Goal: Information Seeking & Learning: Understand process/instructions

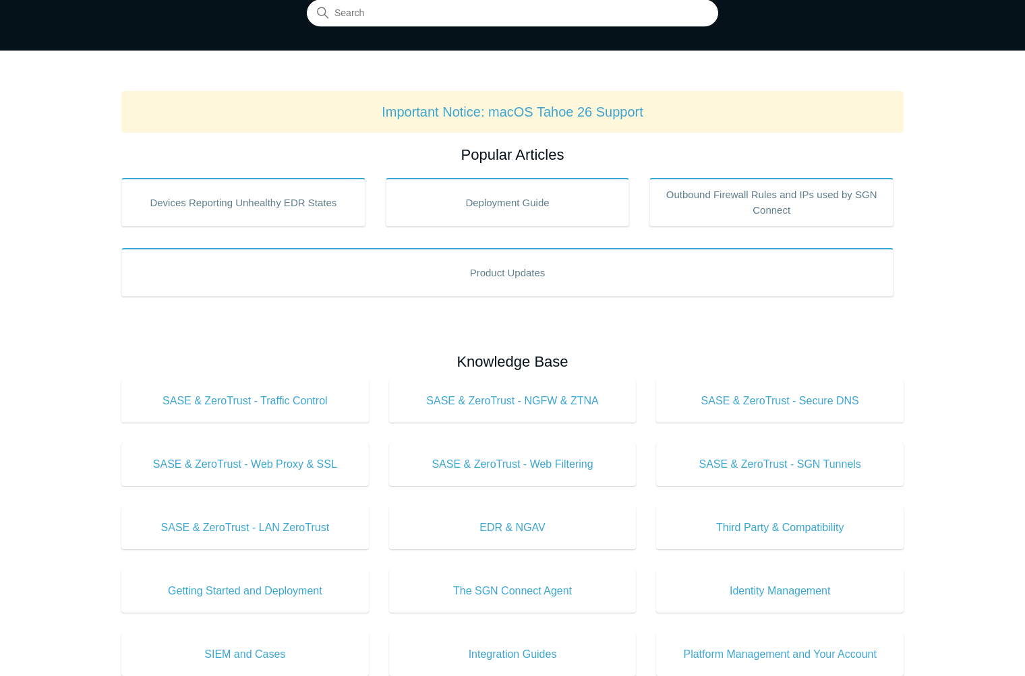
scroll to position [67, 0]
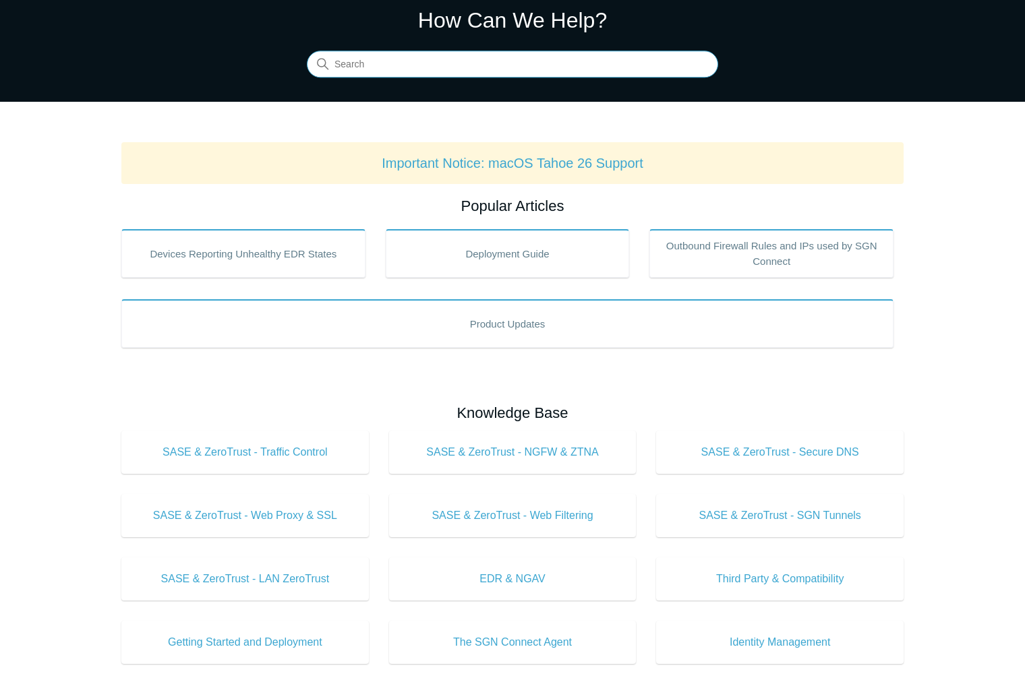
click at [359, 61] on input "Search" at bounding box center [512, 64] width 411 height 27
type input "uninstall"
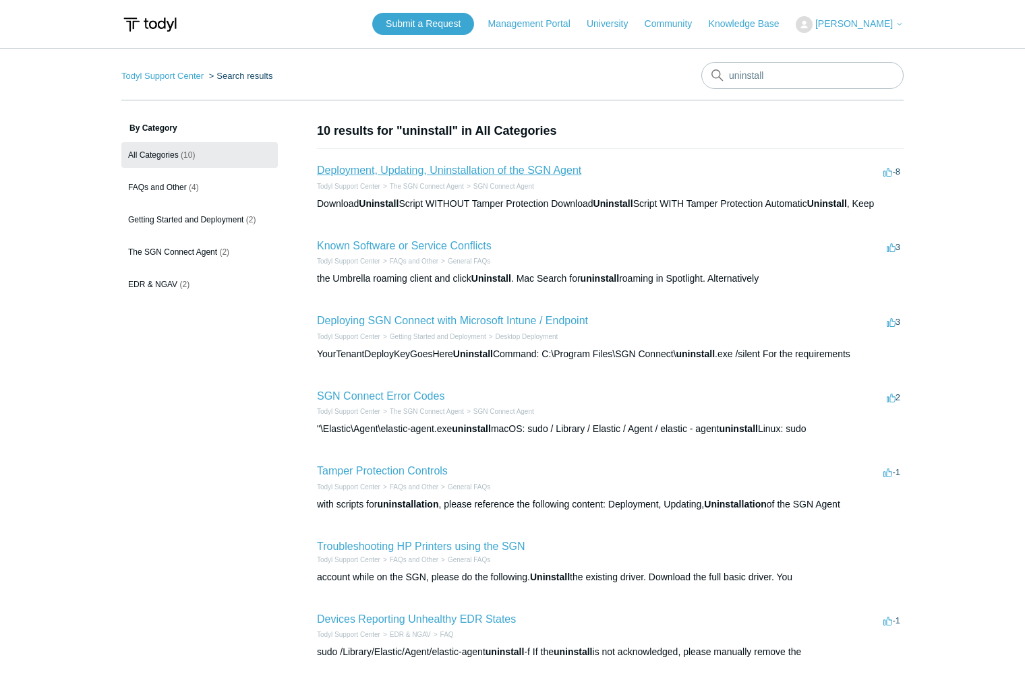
click at [548, 173] on link "Deployment, Updating, Uninstallation of the SGN Agent" at bounding box center [449, 169] width 264 height 11
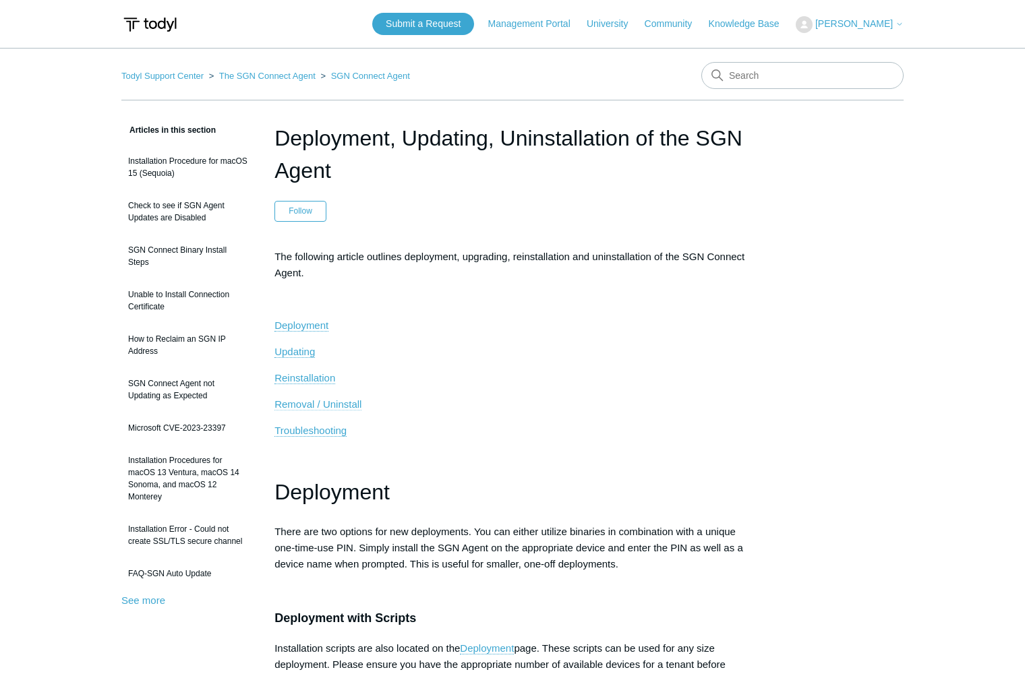
click at [338, 400] on span "Removal / Uninstall" at bounding box center [317, 403] width 87 height 11
